Goal: Task Accomplishment & Management: Use online tool/utility

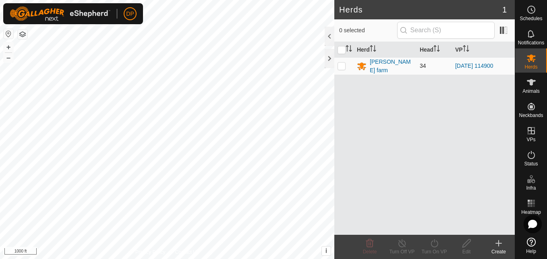
click at [341, 64] on p-checkbox at bounding box center [342, 65] width 8 height 6
checkbox input "true"
click at [432, 242] on icon at bounding box center [434, 243] width 10 height 10
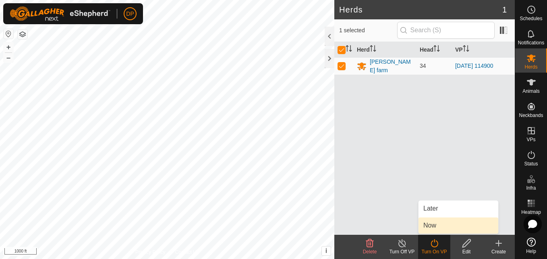
click at [439, 224] on link "Now" at bounding box center [459, 225] width 80 height 16
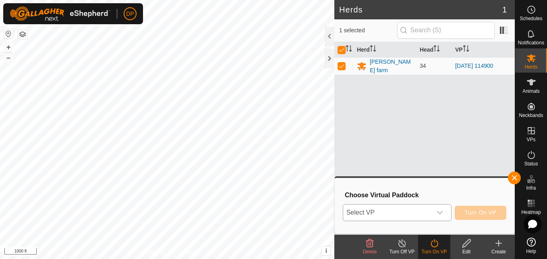
click at [440, 213] on icon "dropdown trigger" at bounding box center [440, 212] width 6 height 6
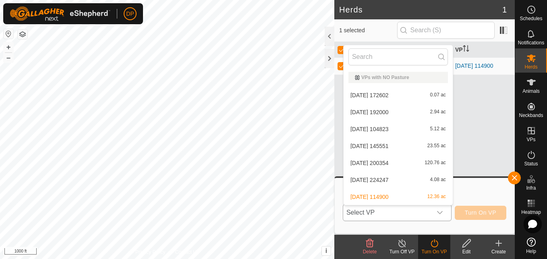
click at [428, 162] on li "[DATE] 200354 120.76 ac" at bounding box center [398, 163] width 109 height 16
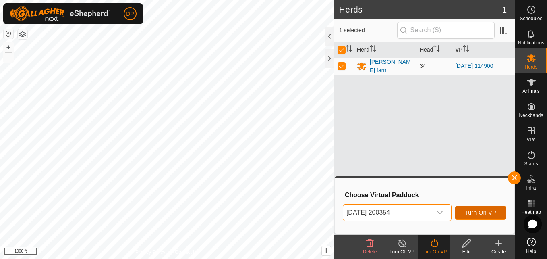
click at [481, 215] on span "Turn On VP" at bounding box center [480, 212] width 31 height 6
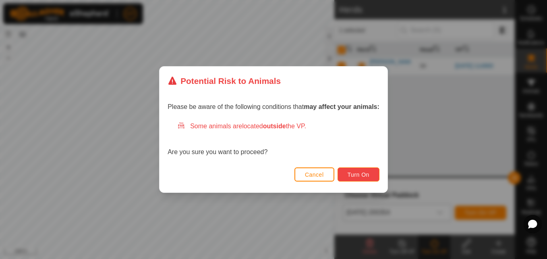
click at [360, 175] on span "Turn On" at bounding box center [359, 174] width 22 height 6
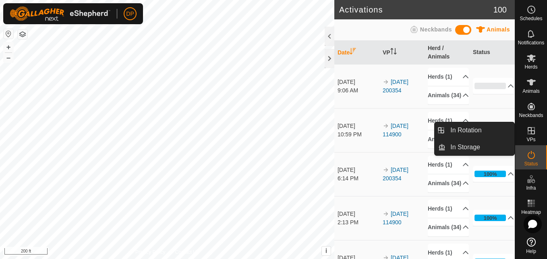
drag, startPoint x: 516, startPoint y: 136, endPoint x: 529, endPoint y: 135, distance: 12.9
click at [502, 131] on link "In Rotation" at bounding box center [480, 130] width 69 height 16
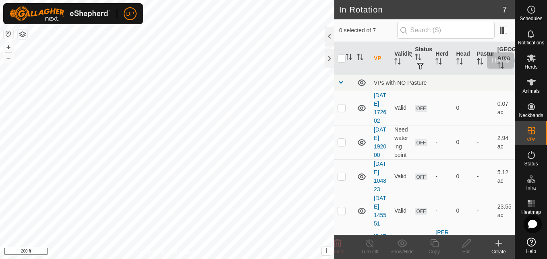
click at [527, 57] on icon at bounding box center [532, 58] width 10 height 10
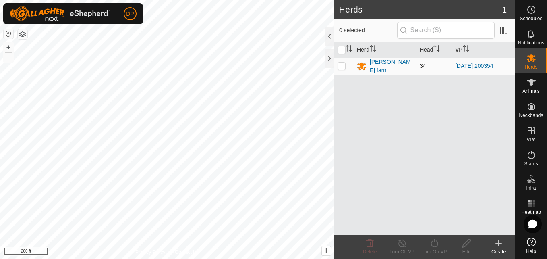
click at [340, 64] on p-checkbox at bounding box center [342, 65] width 8 height 6
checkbox input "true"
click at [469, 241] on icon at bounding box center [467, 243] width 10 height 10
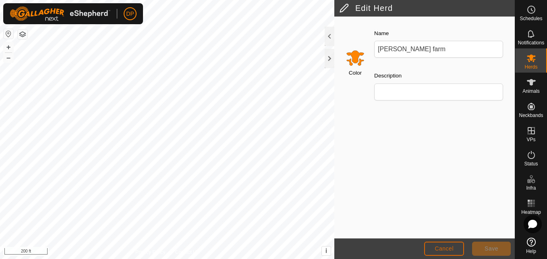
click at [453, 245] on span "Cancel" at bounding box center [444, 248] width 19 height 6
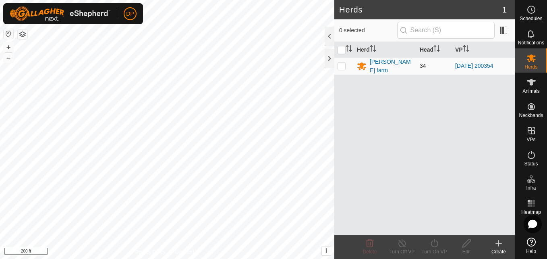
click at [343, 67] on p-checkbox at bounding box center [342, 65] width 8 height 6
checkbox input "true"
click at [328, 55] on div at bounding box center [330, 58] width 10 height 19
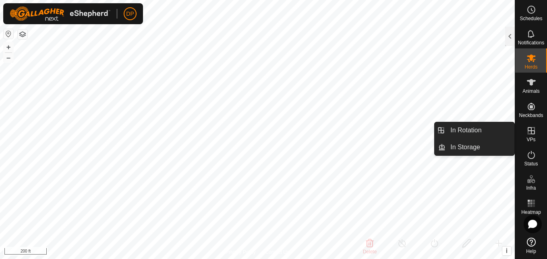
click at [529, 128] on icon at bounding box center [532, 131] width 10 height 10
click at [502, 129] on link "In Rotation" at bounding box center [480, 130] width 69 height 16
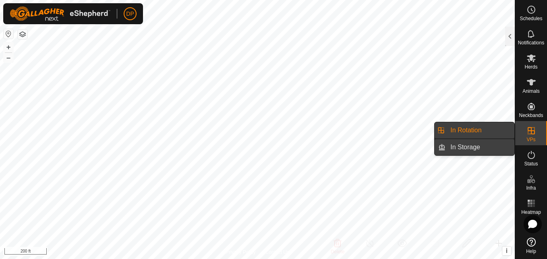
click at [496, 144] on link "In Storage" at bounding box center [480, 147] width 69 height 16
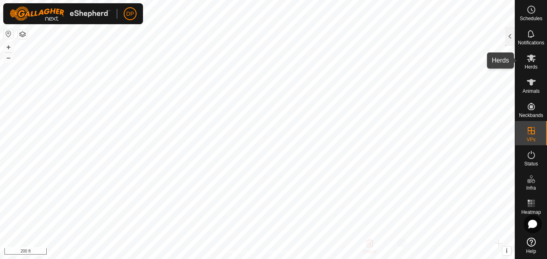
click at [530, 59] on icon at bounding box center [531, 58] width 9 height 8
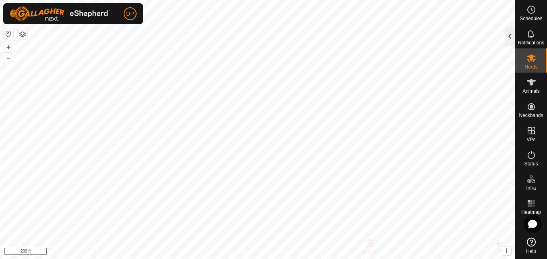
click at [511, 39] on div at bounding box center [510, 36] width 10 height 19
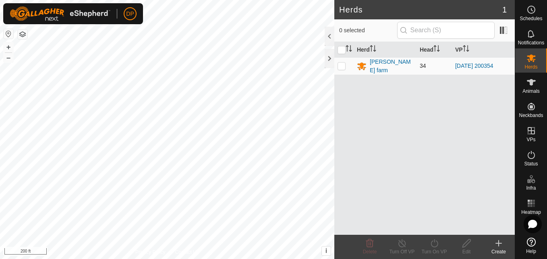
click at [341, 64] on p-checkbox at bounding box center [342, 65] width 8 height 6
checkbox input "true"
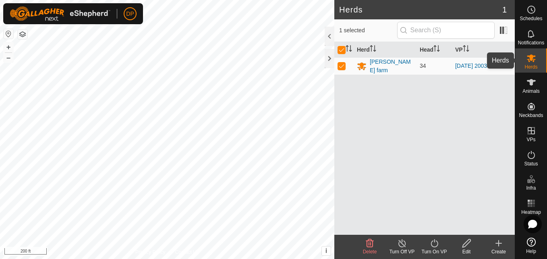
click at [527, 60] on icon at bounding box center [532, 58] width 10 height 10
click at [326, 57] on div at bounding box center [330, 58] width 10 height 19
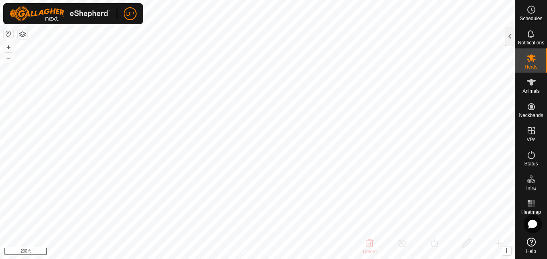
click at [510, 258] on html "DP Schedules Notifications Herds Animals Neckbands VPs Status Infra Heatmap Hel…" at bounding box center [273, 129] width 547 height 259
